Goal: Task Accomplishment & Management: Manage account settings

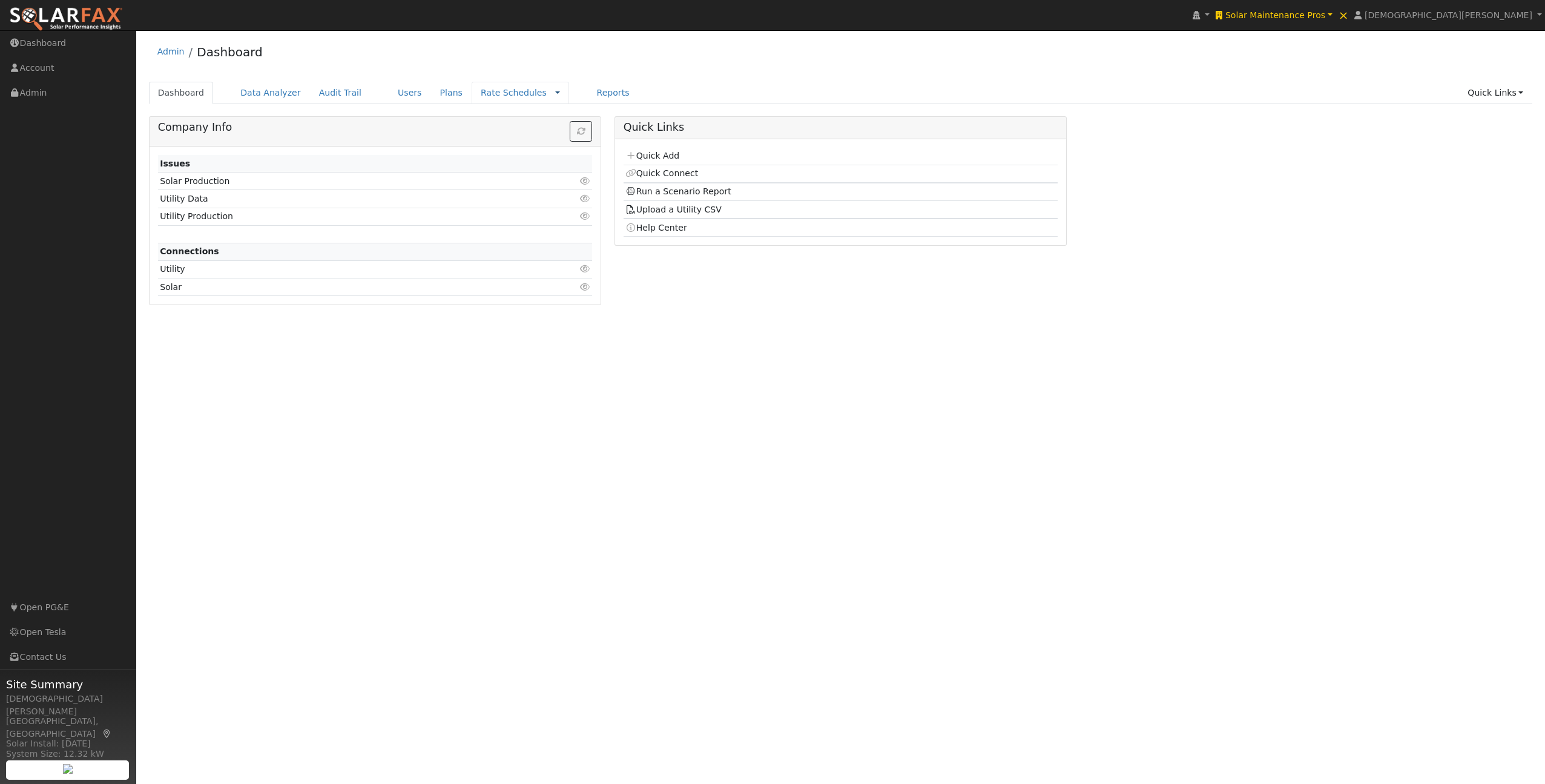
click at [555, 91] on link at bounding box center [557, 93] width 5 height 13
click at [503, 131] on link "Companies" at bounding box center [528, 131] width 84 height 17
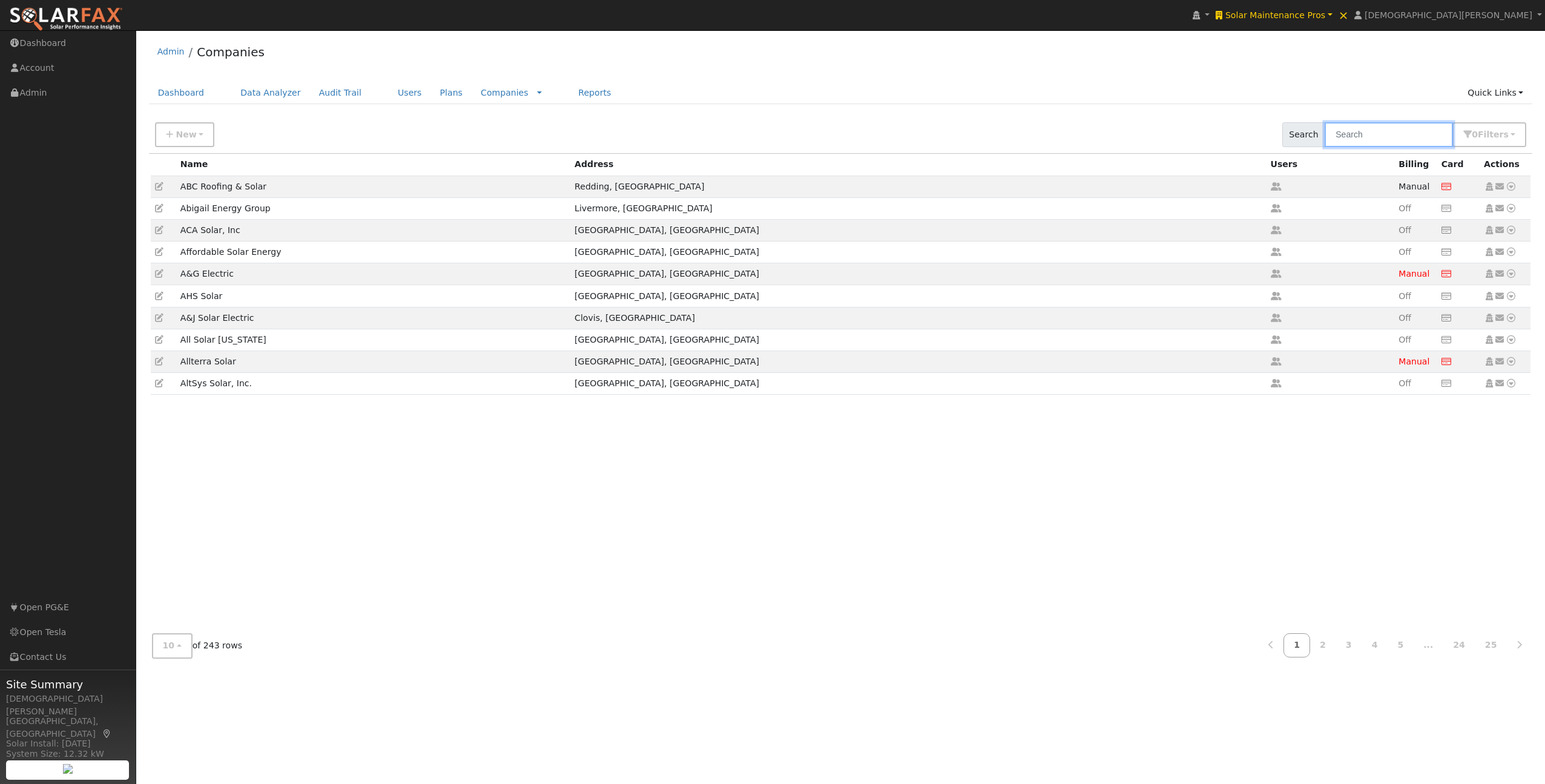
click at [1379, 137] on input "text" at bounding box center [1389, 135] width 128 height 25
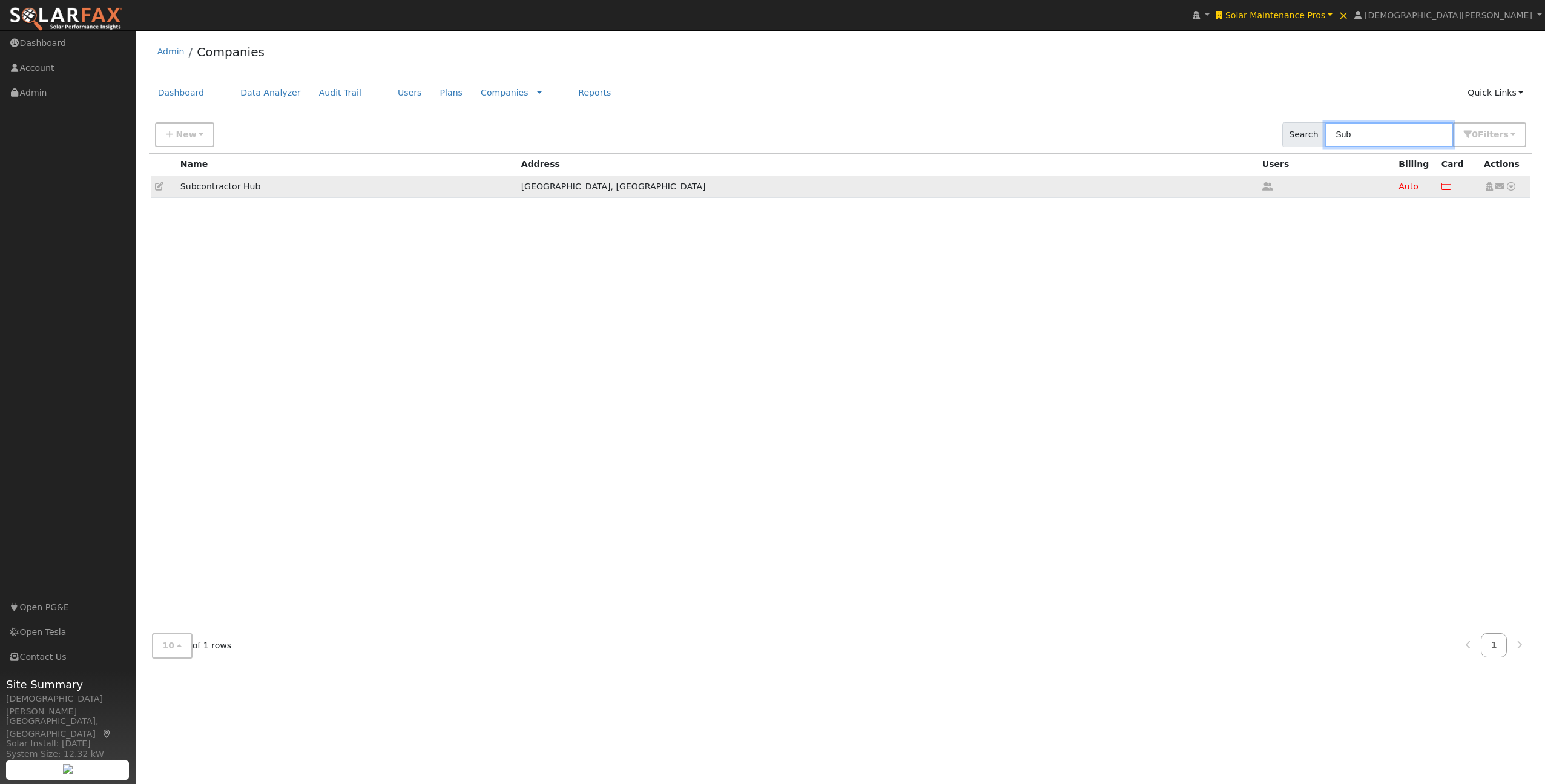
type input "Sub"
click at [159, 185] on icon at bounding box center [159, 186] width 8 height 8
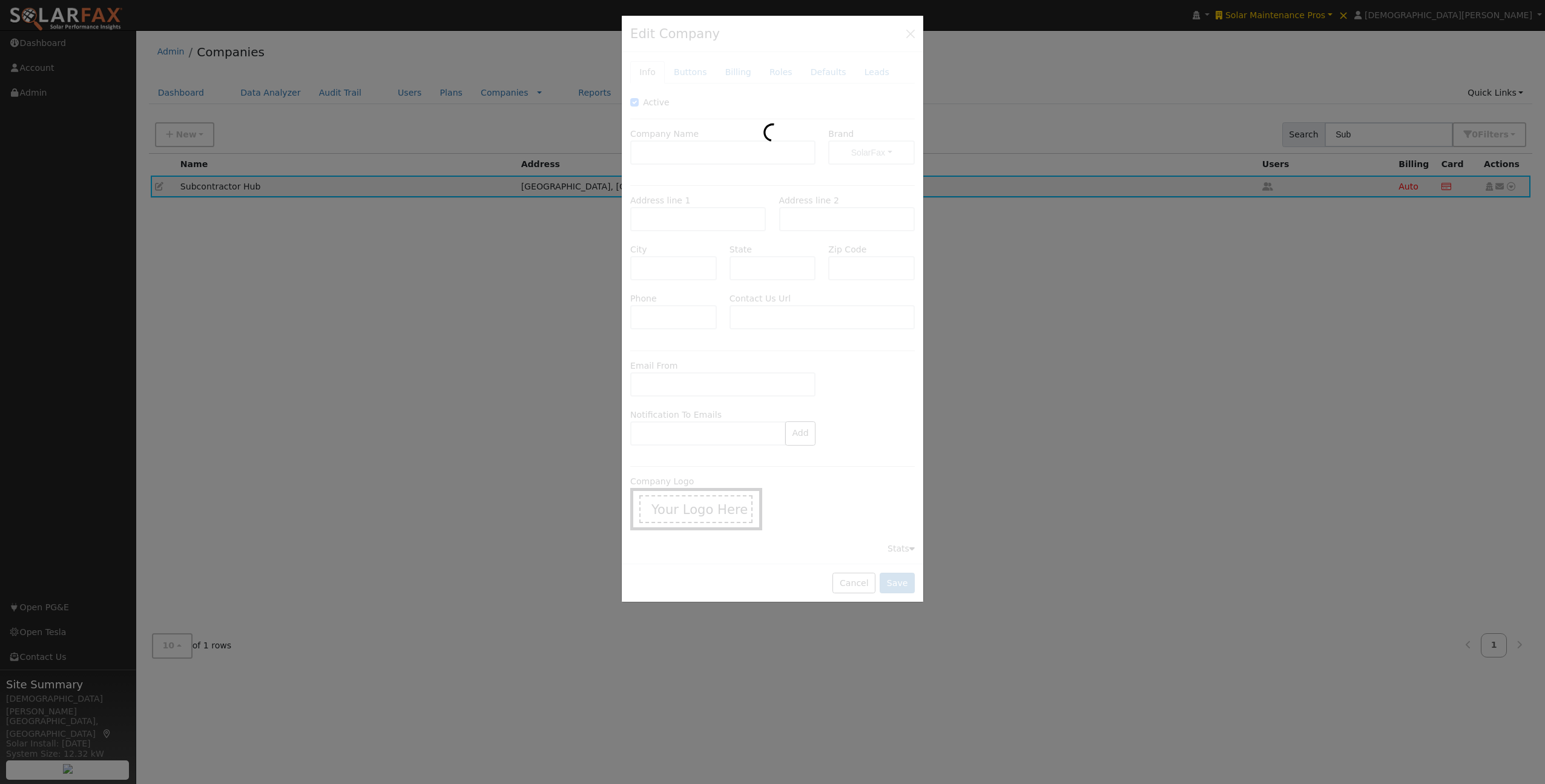
type input "Subcontractor Hub"
type input "[STREET_ADDRESS]"
type input "[GEOGRAPHIC_DATA]"
type input "UT"
type input "84060"
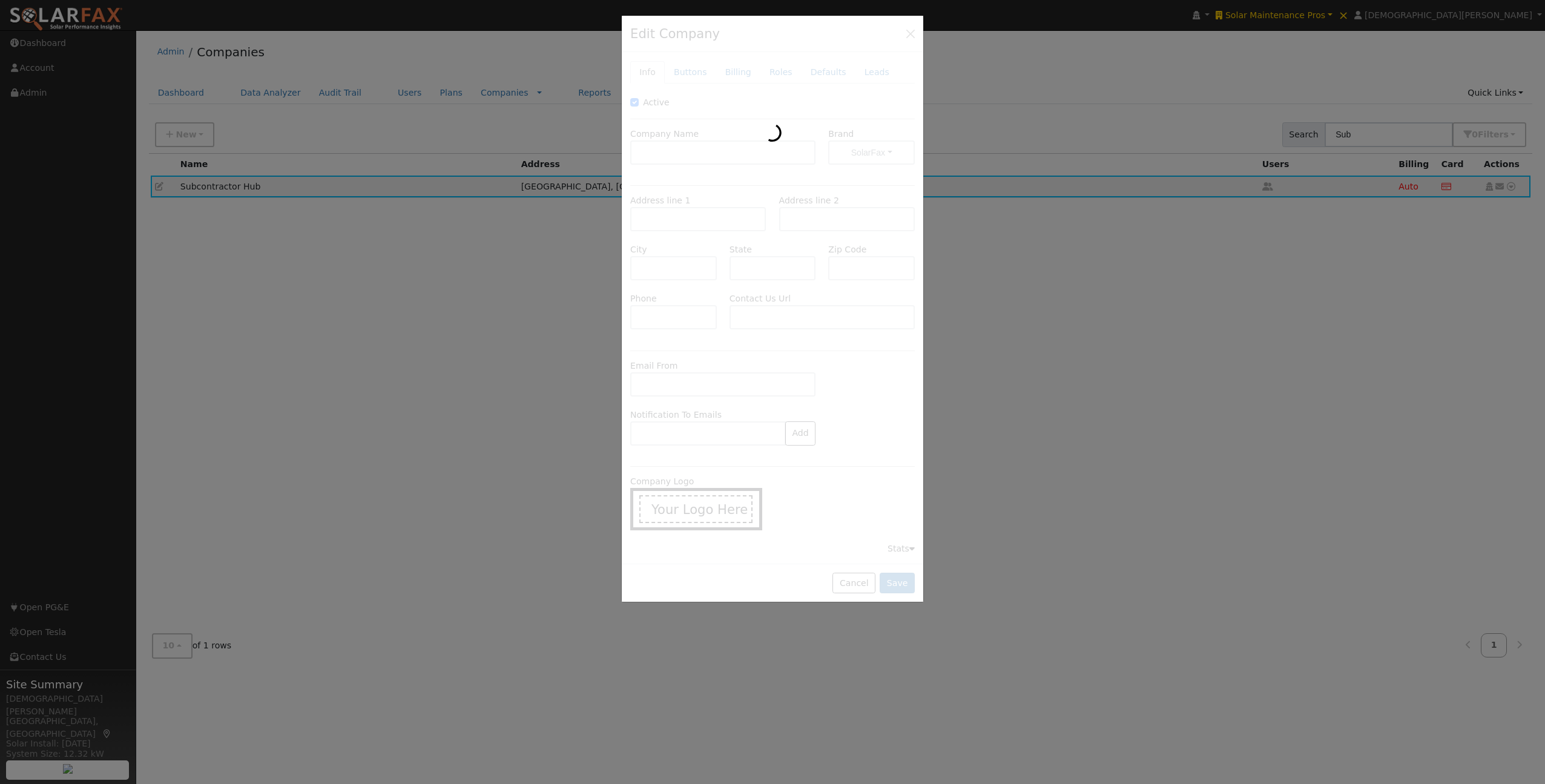
type input "[PHONE_NUMBER]"
type input "[URL][DOMAIN_NAME]"
type input "[EMAIL_ADDRESS][DOMAIN_NAME]"
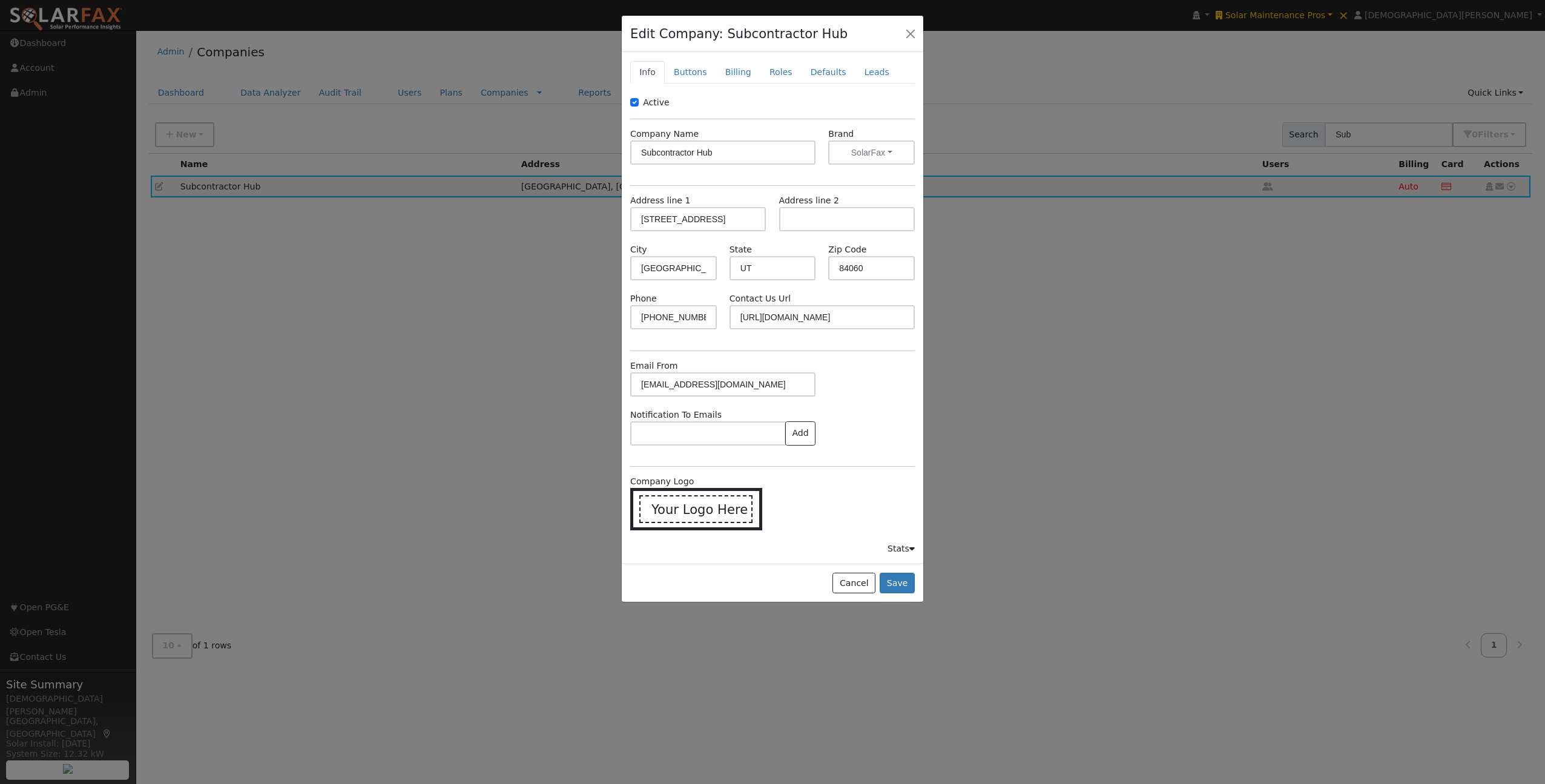
click at [902, 552] on div "Stats" at bounding box center [901, 549] width 27 height 13
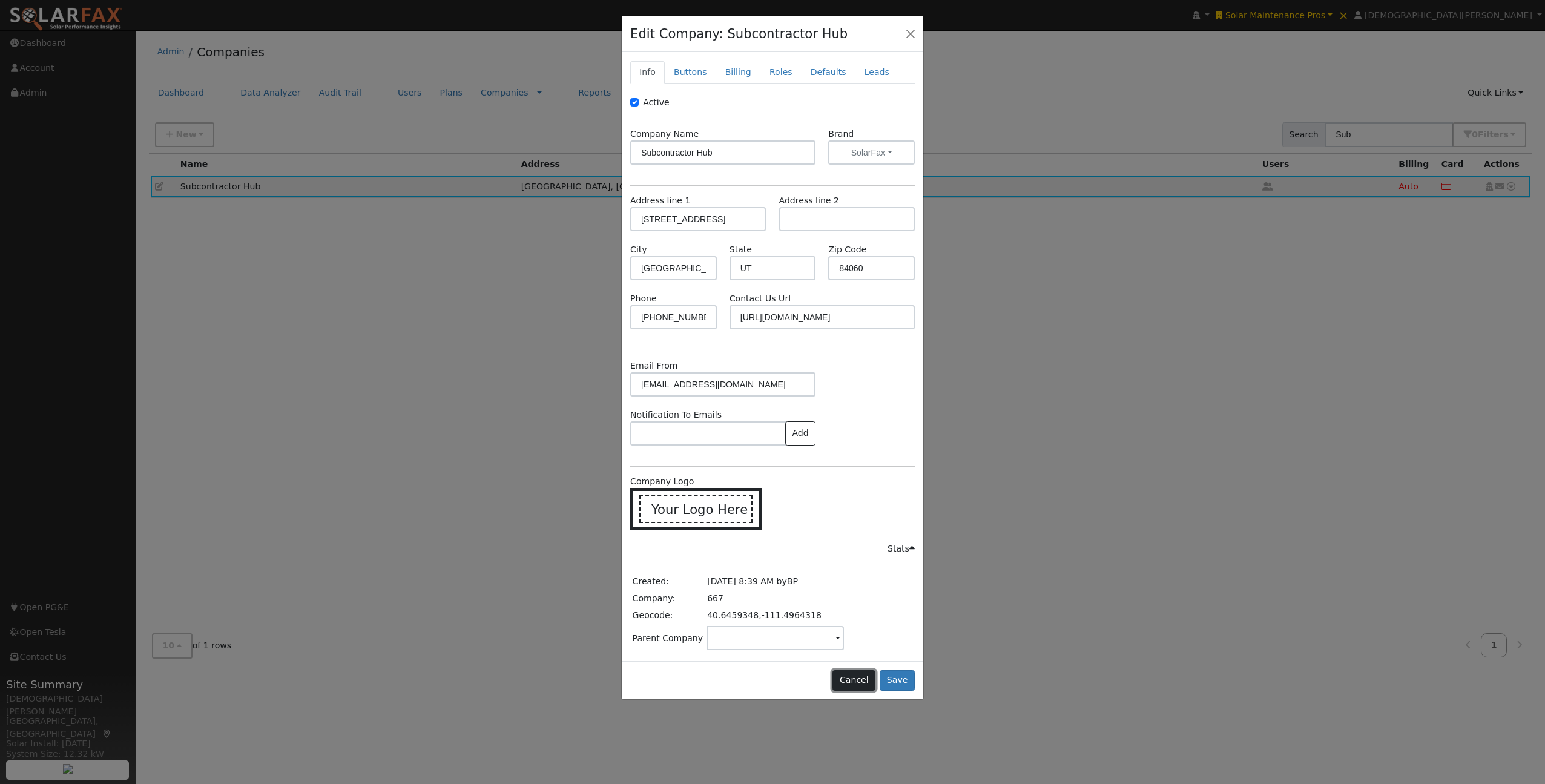
click at [853, 679] on button "Cancel" at bounding box center [854, 680] width 43 height 21
